Goal: Information Seeking & Learning: Get advice/opinions

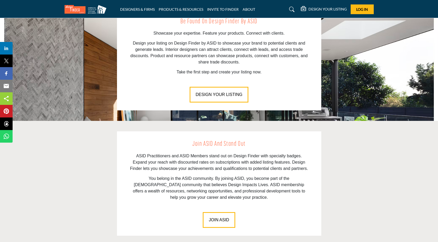
scroll to position [709, 0]
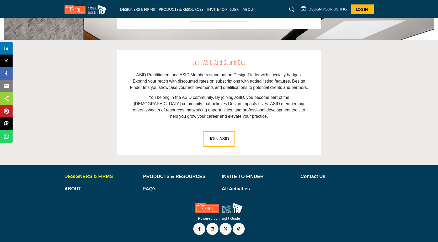
click at [78, 176] on p "DESIGNERS & FIRMS" at bounding box center [100, 176] width 73 height 7
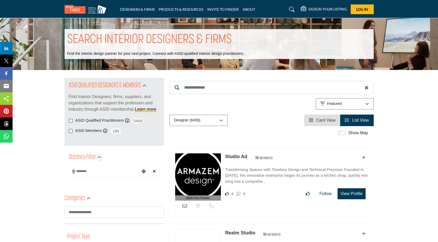
click at [99, 157] on icon "button" at bounding box center [99, 157] width 4 height 4
click at [82, 173] on input "Search Location" at bounding box center [104, 171] width 71 height 10
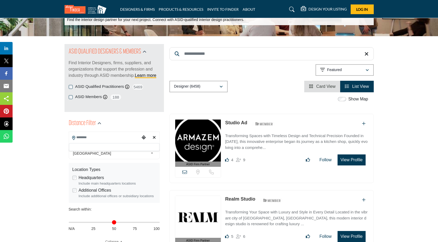
scroll to position [26, 0]
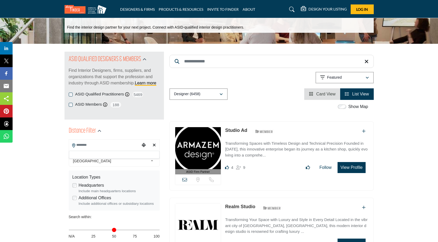
click at [91, 161] on span "[GEOGRAPHIC_DATA]" at bounding box center [110, 161] width 75 height 6
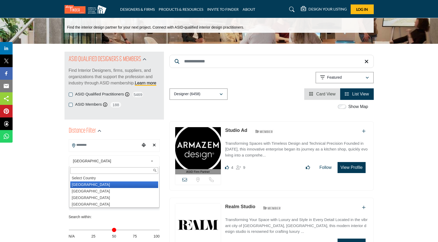
click at [95, 185] on li "[GEOGRAPHIC_DATA]" at bounding box center [114, 184] width 88 height 7
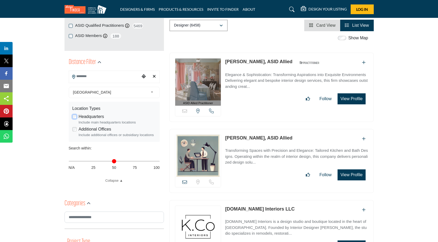
scroll to position [105, 0]
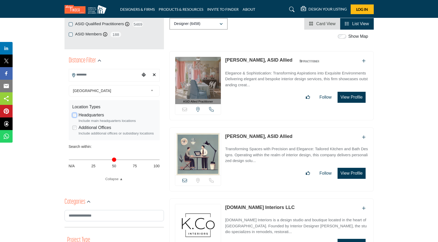
scroll to position [105, 0]
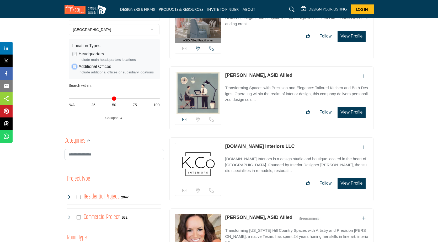
scroll to position [157, 0]
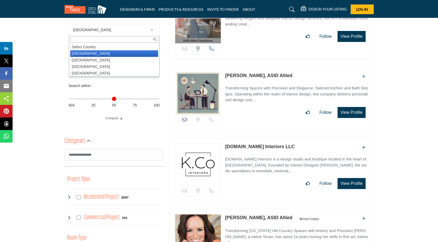
click at [105, 29] on span "[GEOGRAPHIC_DATA]" at bounding box center [110, 30] width 75 height 6
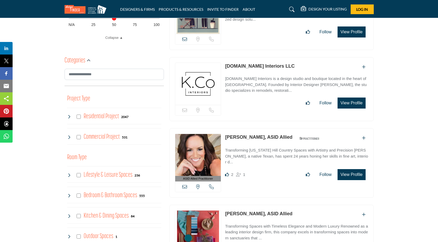
scroll to position [0, 0]
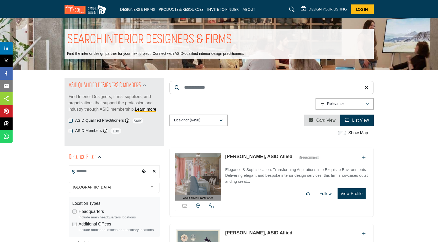
click at [194, 89] on input "Search Keyword" at bounding box center [271, 87] width 204 height 13
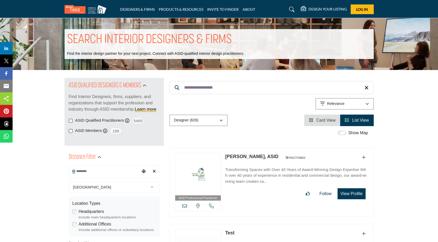
type input "**********"
click at [176, 89] on icon at bounding box center [177, 87] width 5 height 5
click at [177, 86] on icon at bounding box center [177, 87] width 5 height 5
click at [221, 120] on icon "button" at bounding box center [220, 121] width 3 height 4
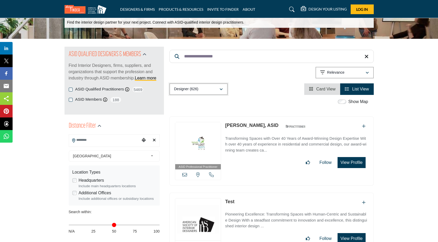
scroll to position [52, 0]
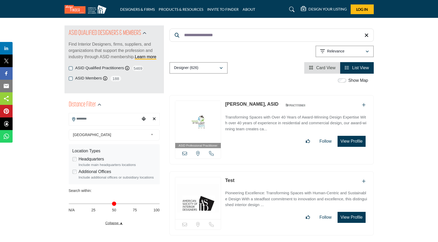
click at [120, 223] on link "Collapse ▲" at bounding box center [114, 222] width 91 height 5
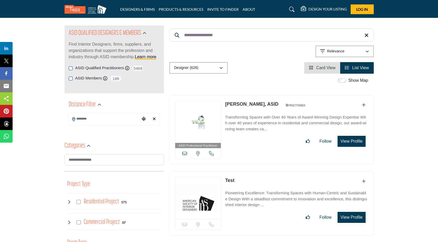
click at [144, 118] on icon "Choose your current location" at bounding box center [144, 119] width 4 height 4
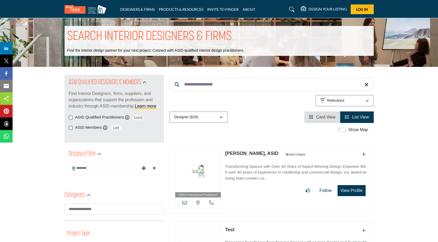
scroll to position [0, 0]
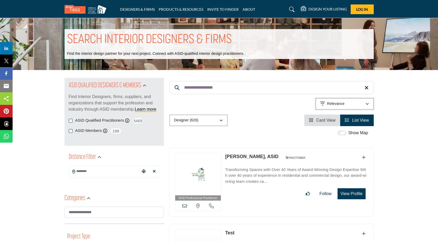
click at [368, 104] on icon "button" at bounding box center [366, 104] width 3 height 4
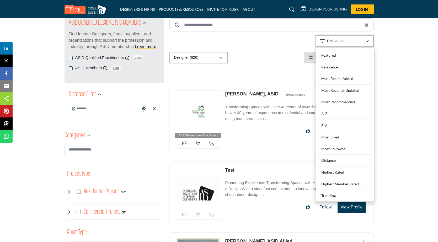
scroll to position [79, 0]
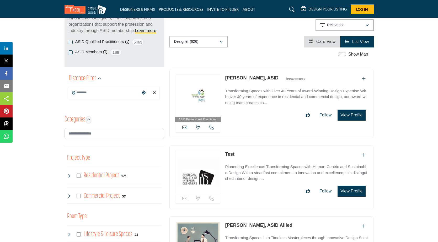
click at [88, 119] on icon "button" at bounding box center [89, 120] width 4 height 4
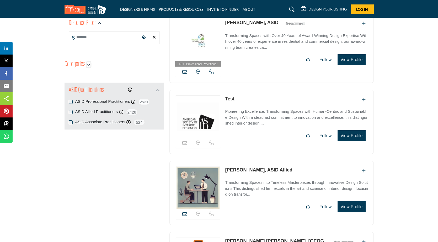
scroll to position [105, 0]
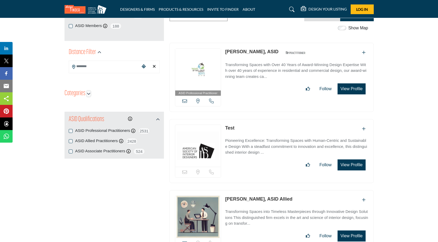
click at [89, 92] on icon "button" at bounding box center [89, 94] width 4 height 4
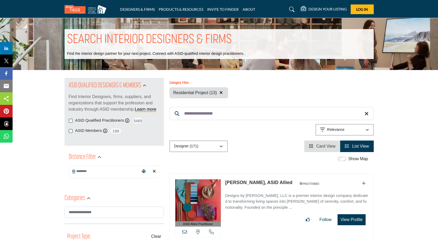
click at [150, 37] on h1 "SEARCH INTERIOR DESIGNERS & FIRMS" at bounding box center [149, 40] width 165 height 16
click at [232, 9] on link "INVITE TO FINDER" at bounding box center [222, 9] width 31 height 4
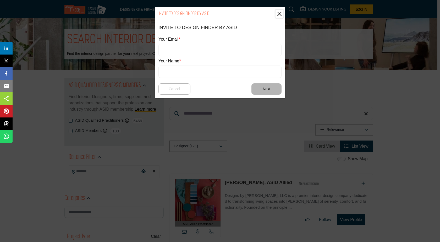
click at [279, 13] on button "Close" at bounding box center [280, 14] width 8 height 8
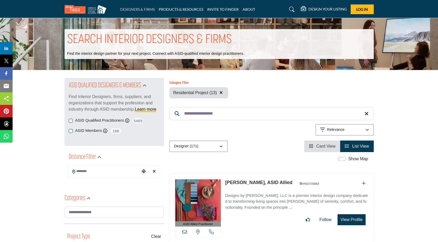
click at [153, 8] on link "DESIGNERS & FIRMS" at bounding box center [137, 9] width 35 height 4
